Goal: Navigation & Orientation: Find specific page/section

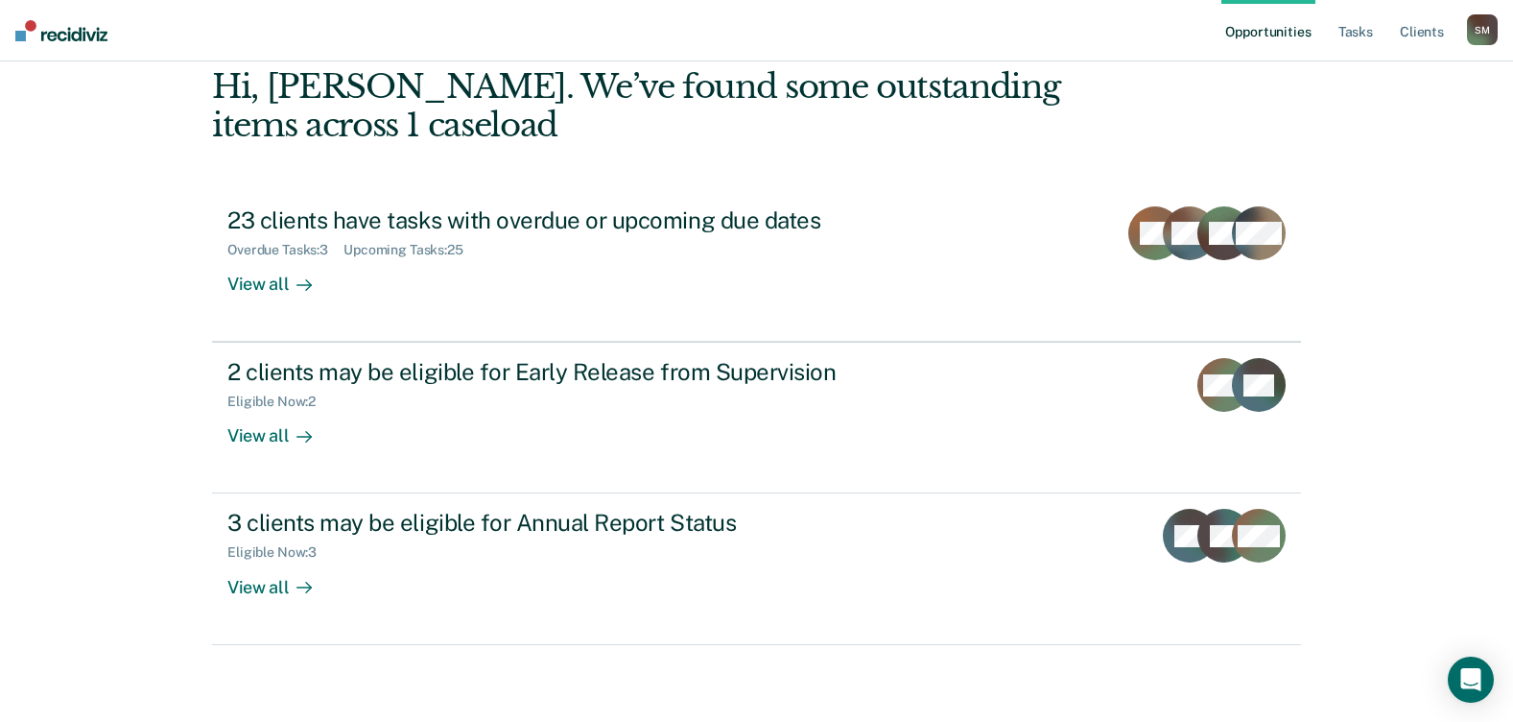
scroll to position [288, 0]
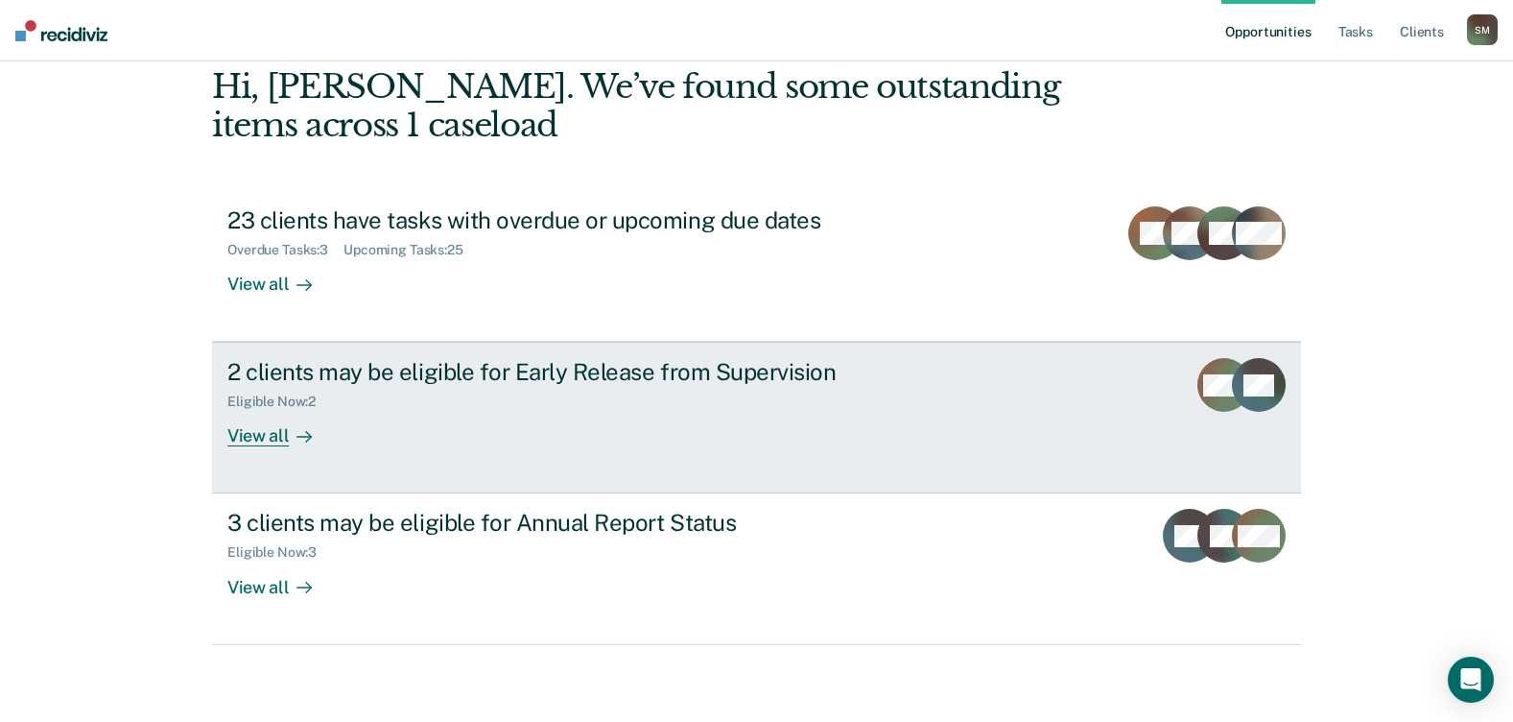
click at [290, 410] on div "View all" at bounding box center [280, 428] width 107 height 37
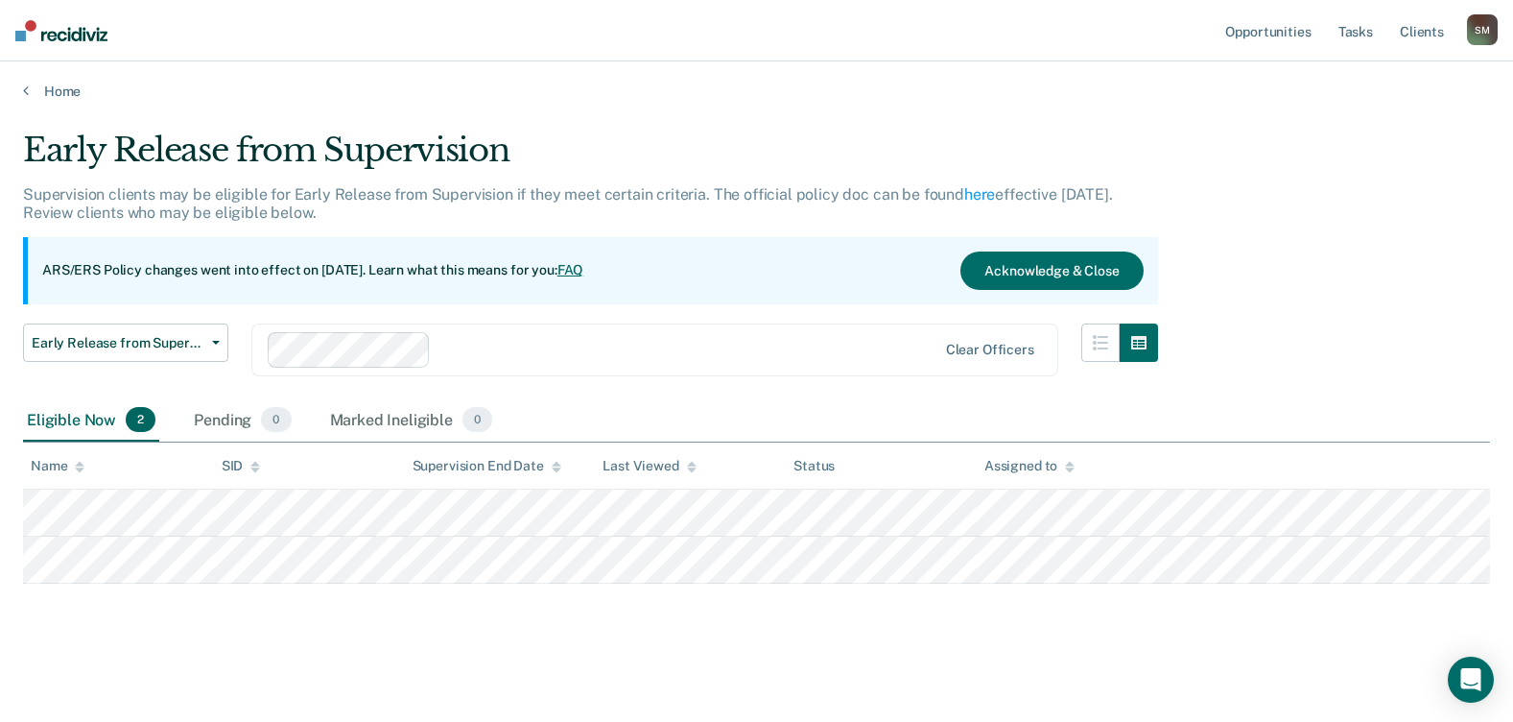
scroll to position [129, 0]
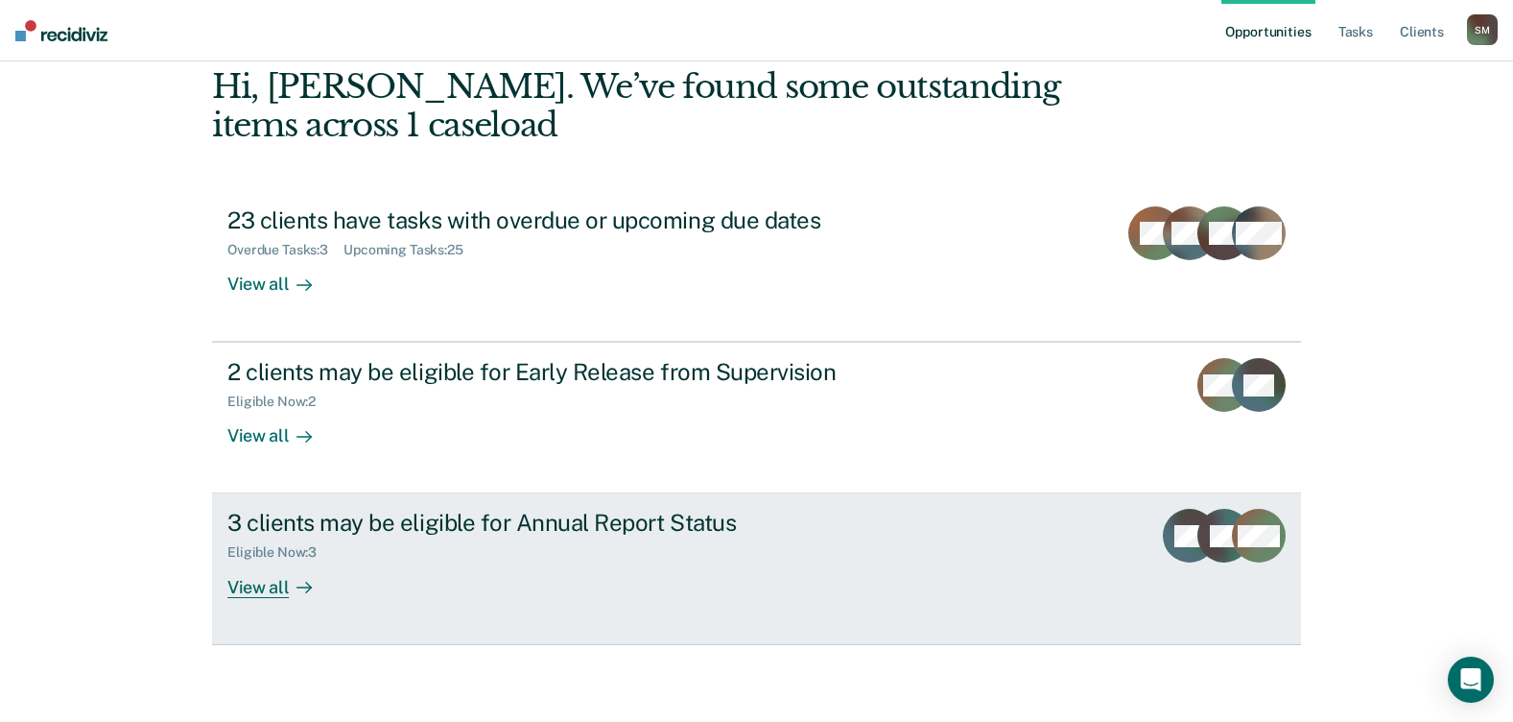
click at [433, 509] on div "3 clients may be eligible for Annual Report Status" at bounding box center [564, 523] width 674 height 28
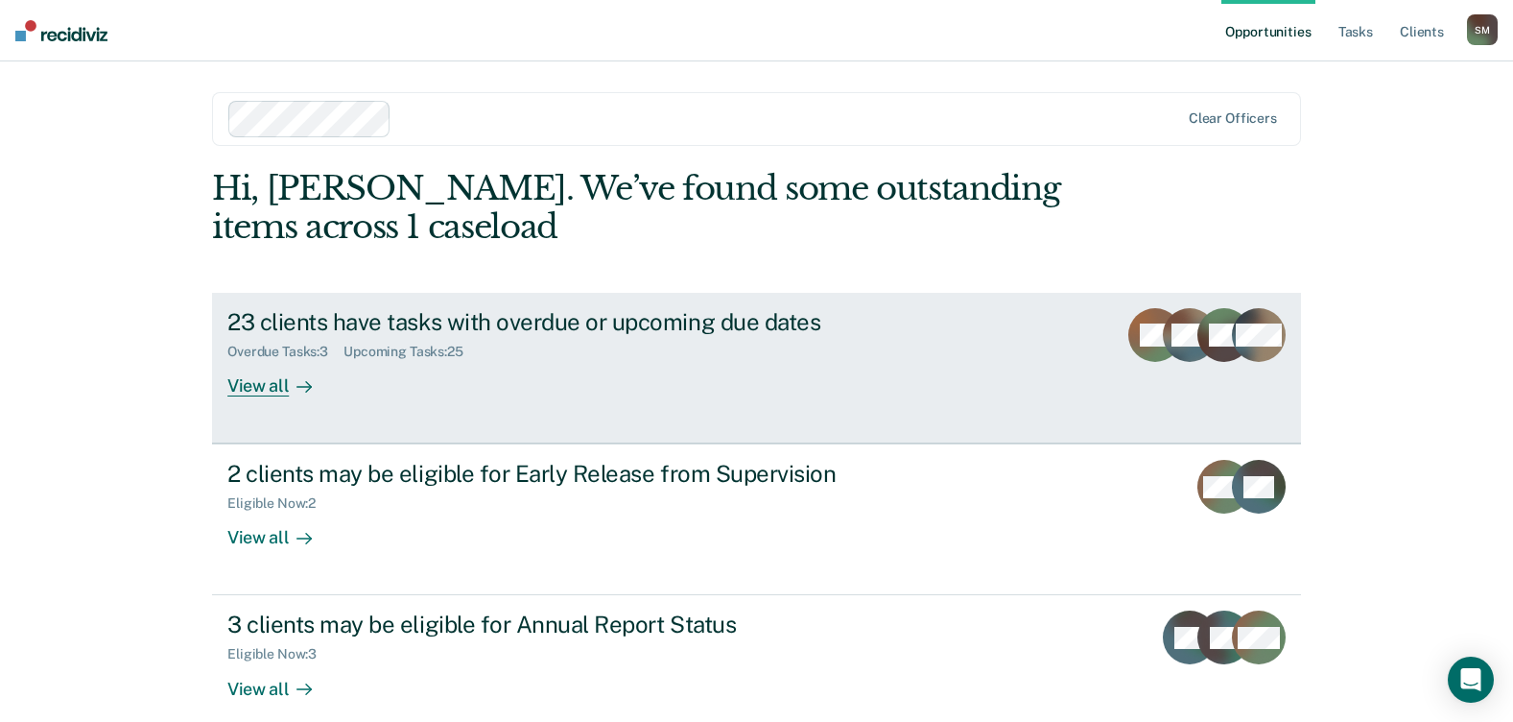
click at [272, 397] on div "View all" at bounding box center [280, 378] width 107 height 37
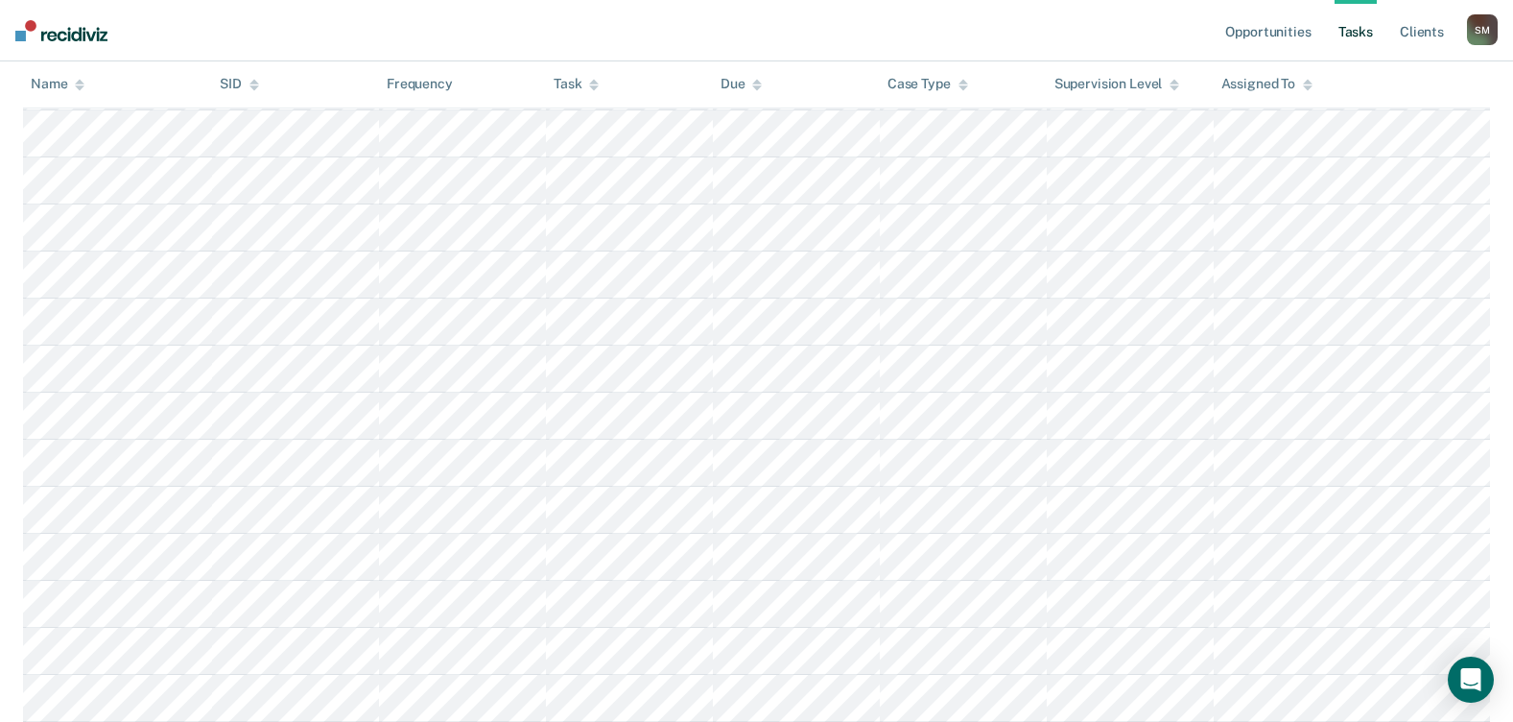
scroll to position [960, 0]
